Goal: Task Accomplishment & Management: Use online tool/utility

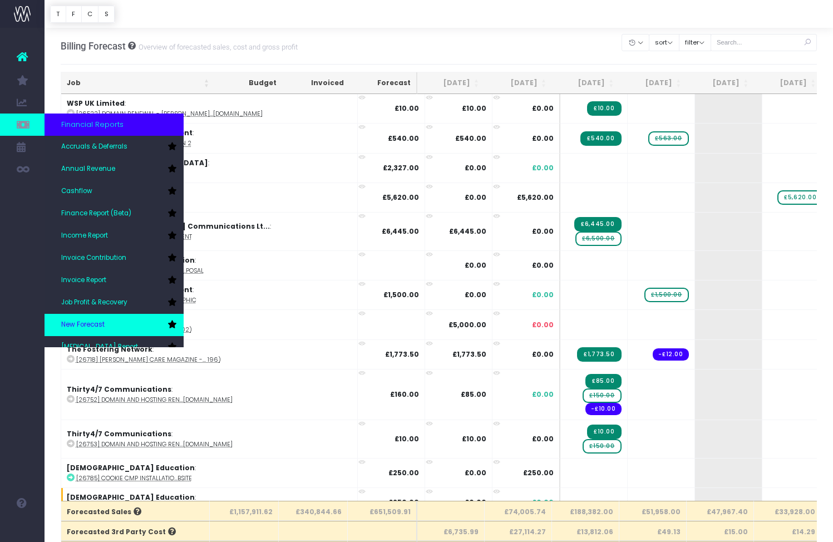
click at [95, 320] on span "New Forecast" at bounding box center [82, 325] width 43 height 10
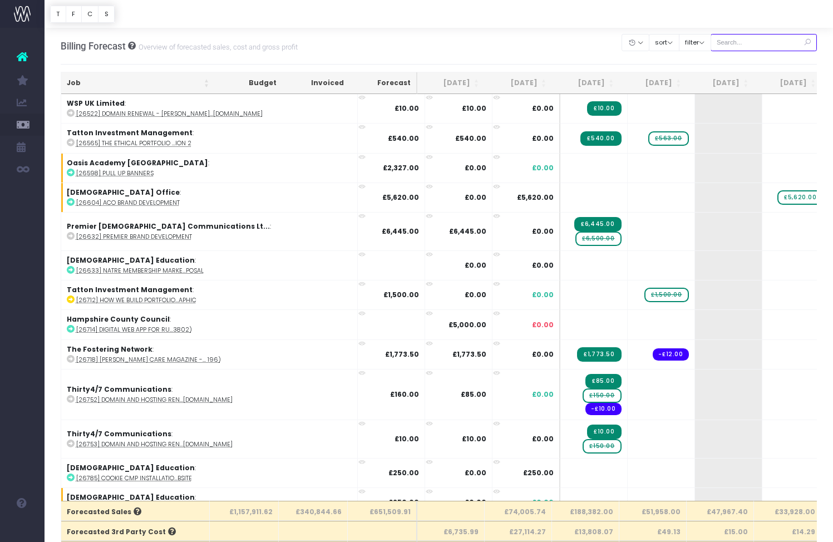
click at [761, 45] on input "text" at bounding box center [764, 42] width 107 height 17
paste input "29121"
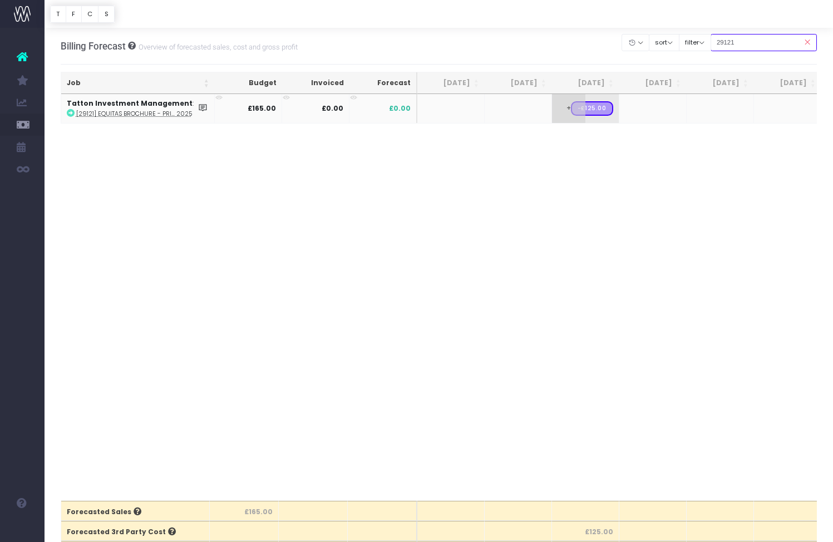
type input "29121"
click at [570, 115] on span "+" at bounding box center [568, 108] width 33 height 29
click at [573, 150] on body "Oh my... this is bad. [PERSON_NAME] wasn't able to load this page. Please conta…" at bounding box center [416, 271] width 833 height 542
